Goal: Navigation & Orientation: Find specific page/section

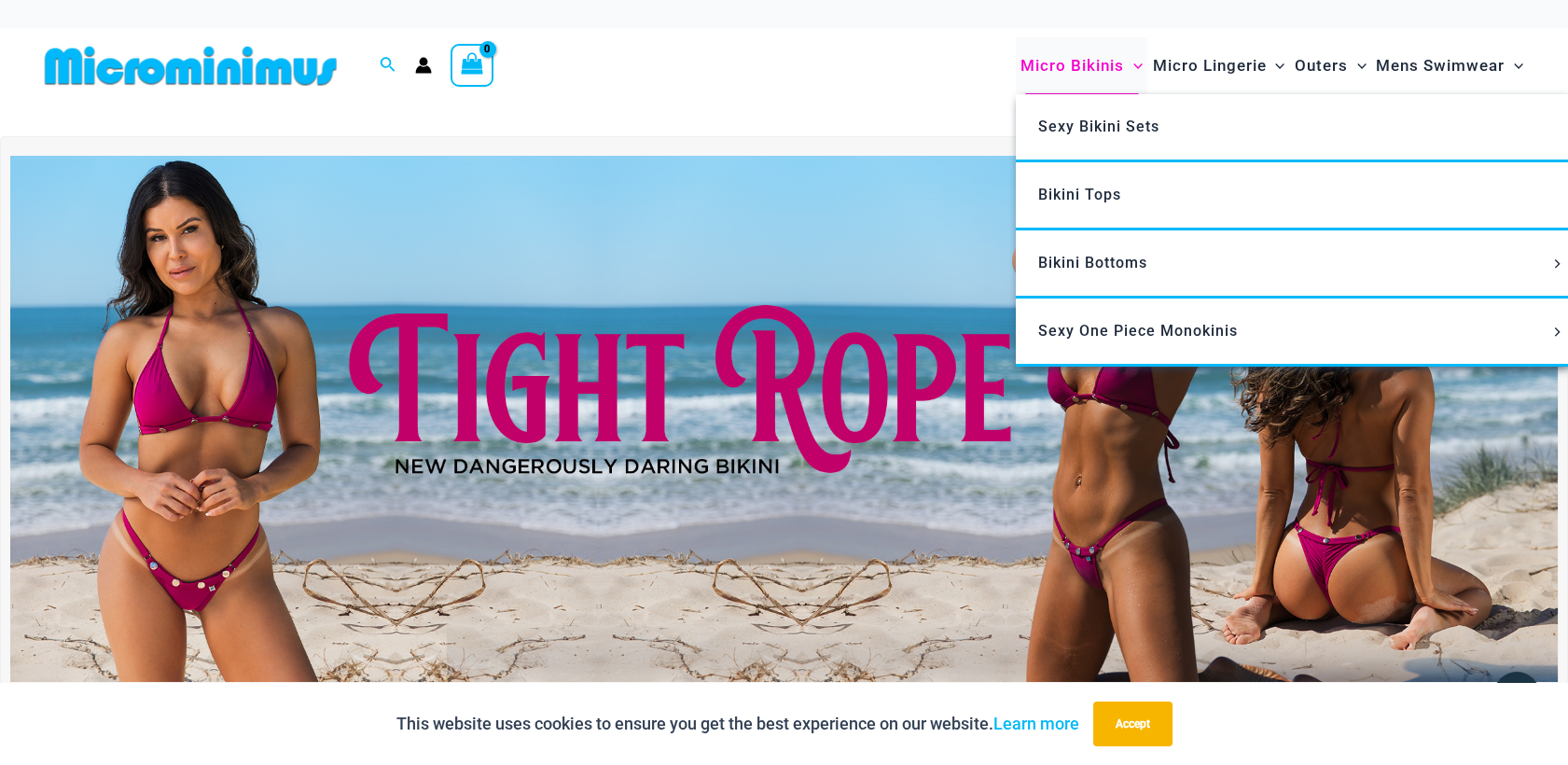
click at [1091, 63] on span "Micro Bikinis" at bounding box center [1072, 66] width 104 height 47
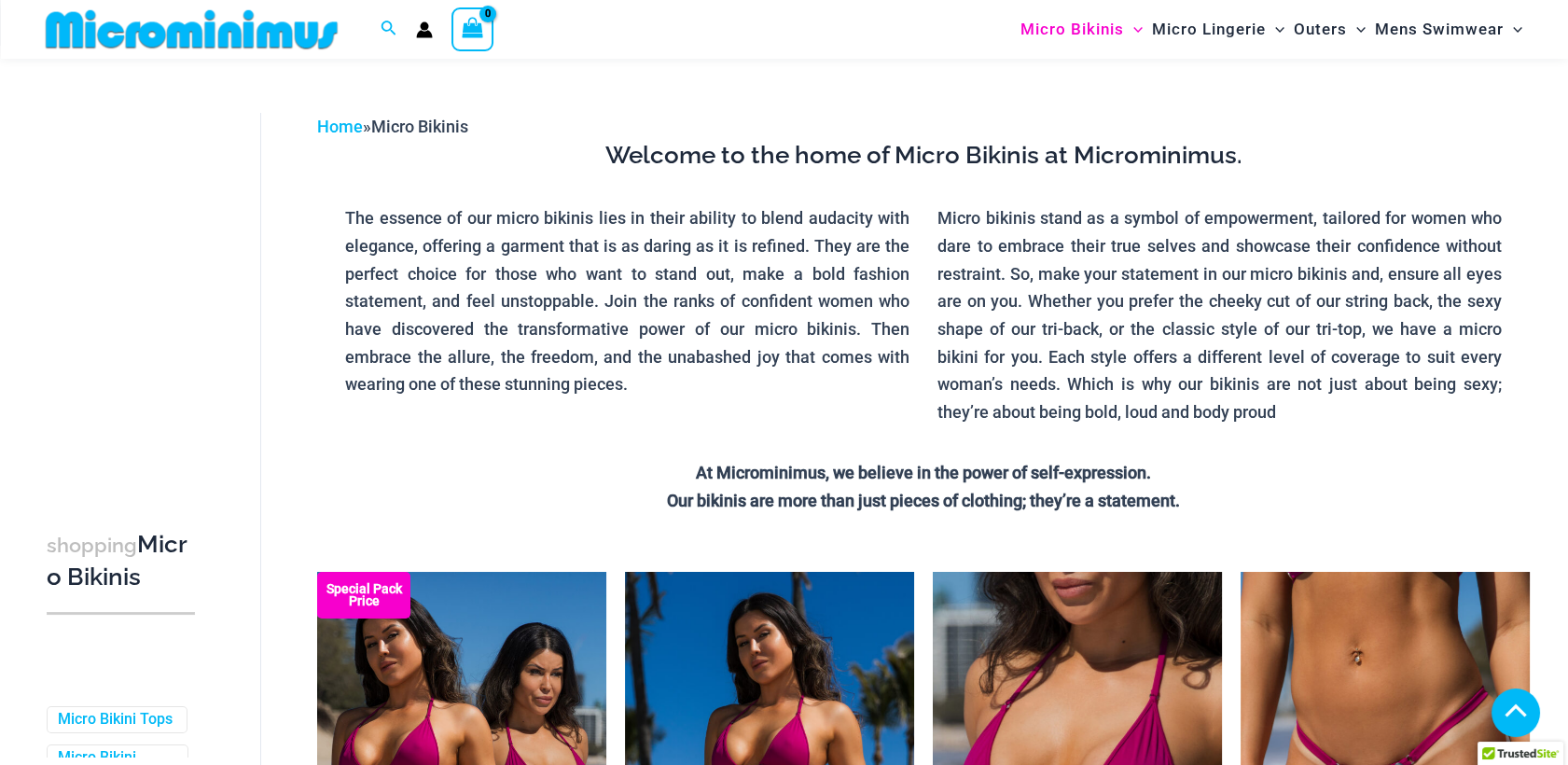
scroll to position [2115, 0]
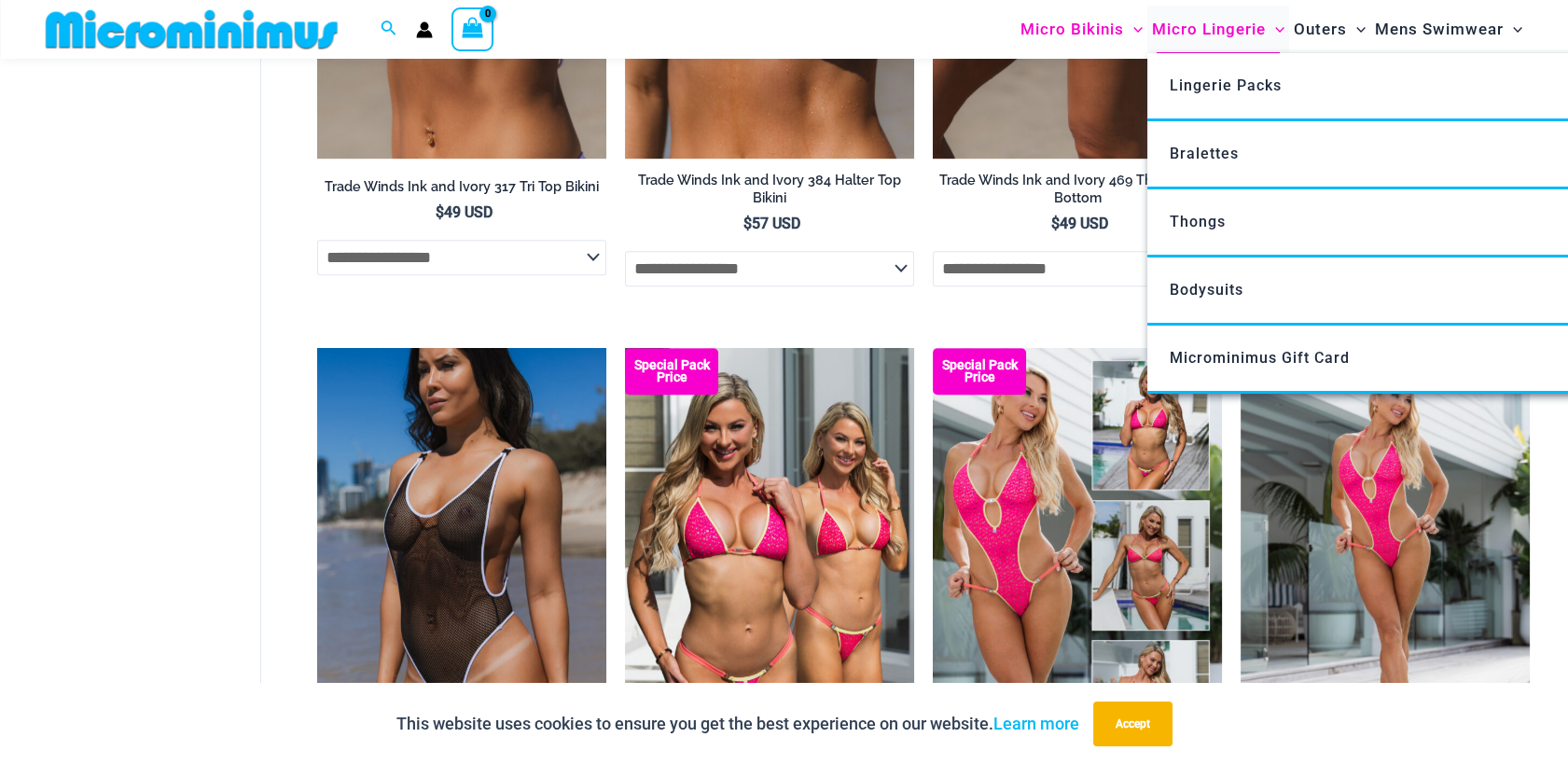
click at [1191, 25] on span "Micro Lingerie" at bounding box center [1209, 29] width 114 height 47
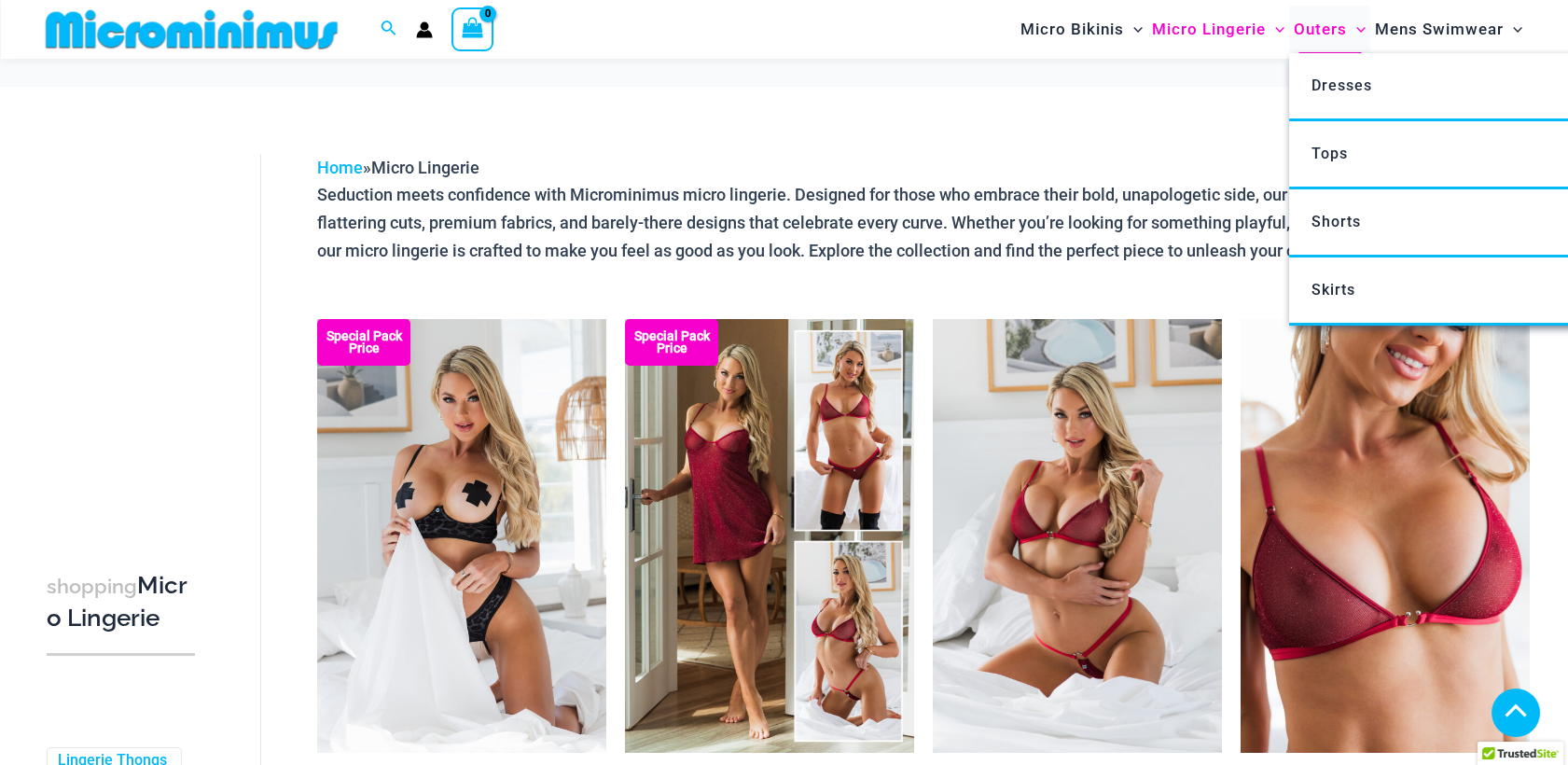
click at [1314, 33] on span "Outers" at bounding box center [1320, 29] width 53 height 47
